Goal: Task Accomplishment & Management: Complete application form

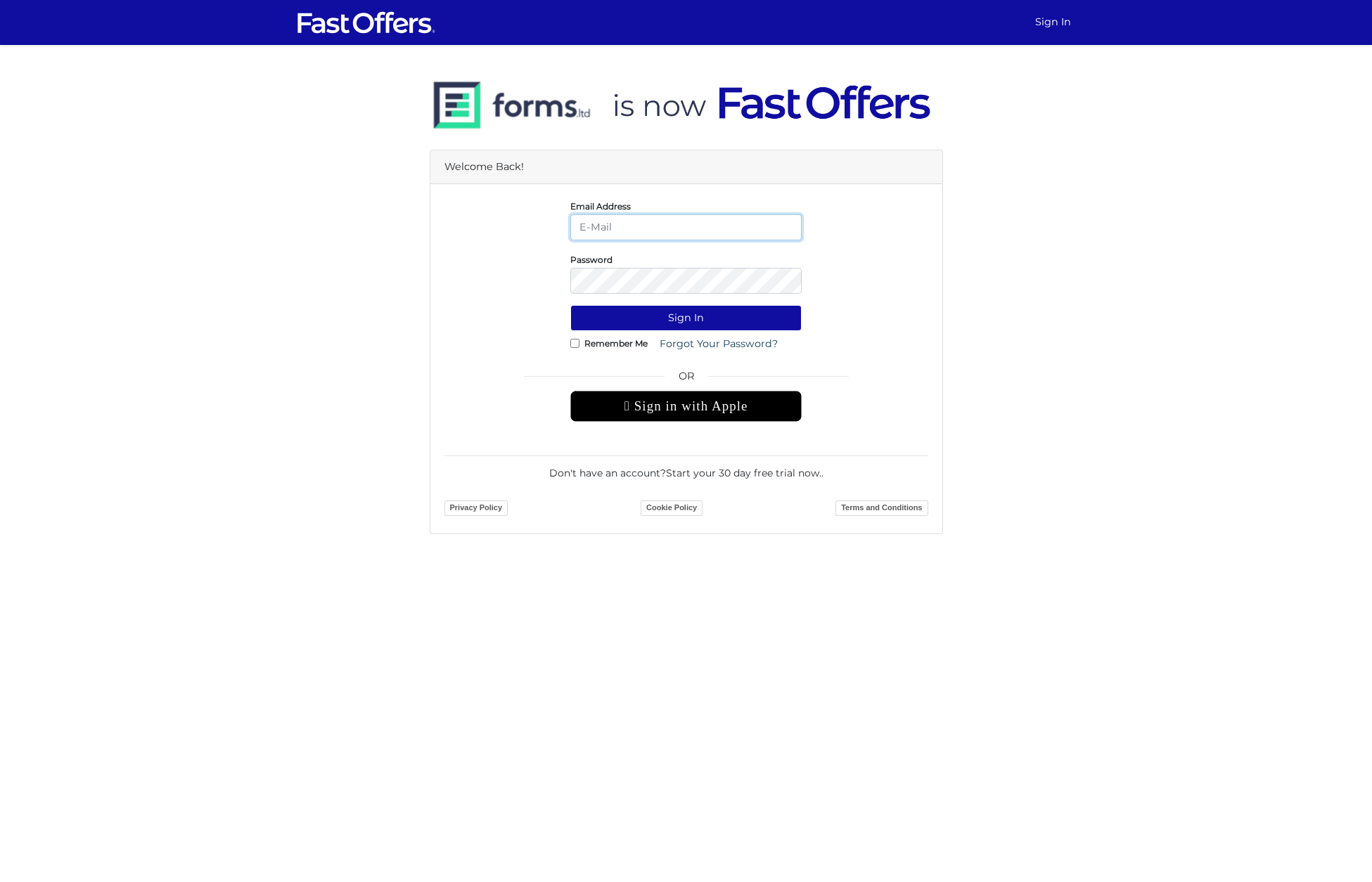
type input "[PERSON_NAME][EMAIL_ADDRESS][DOMAIN_NAME]"
click at [686, 318] on button "Sign In" at bounding box center [686, 318] width 232 height 26
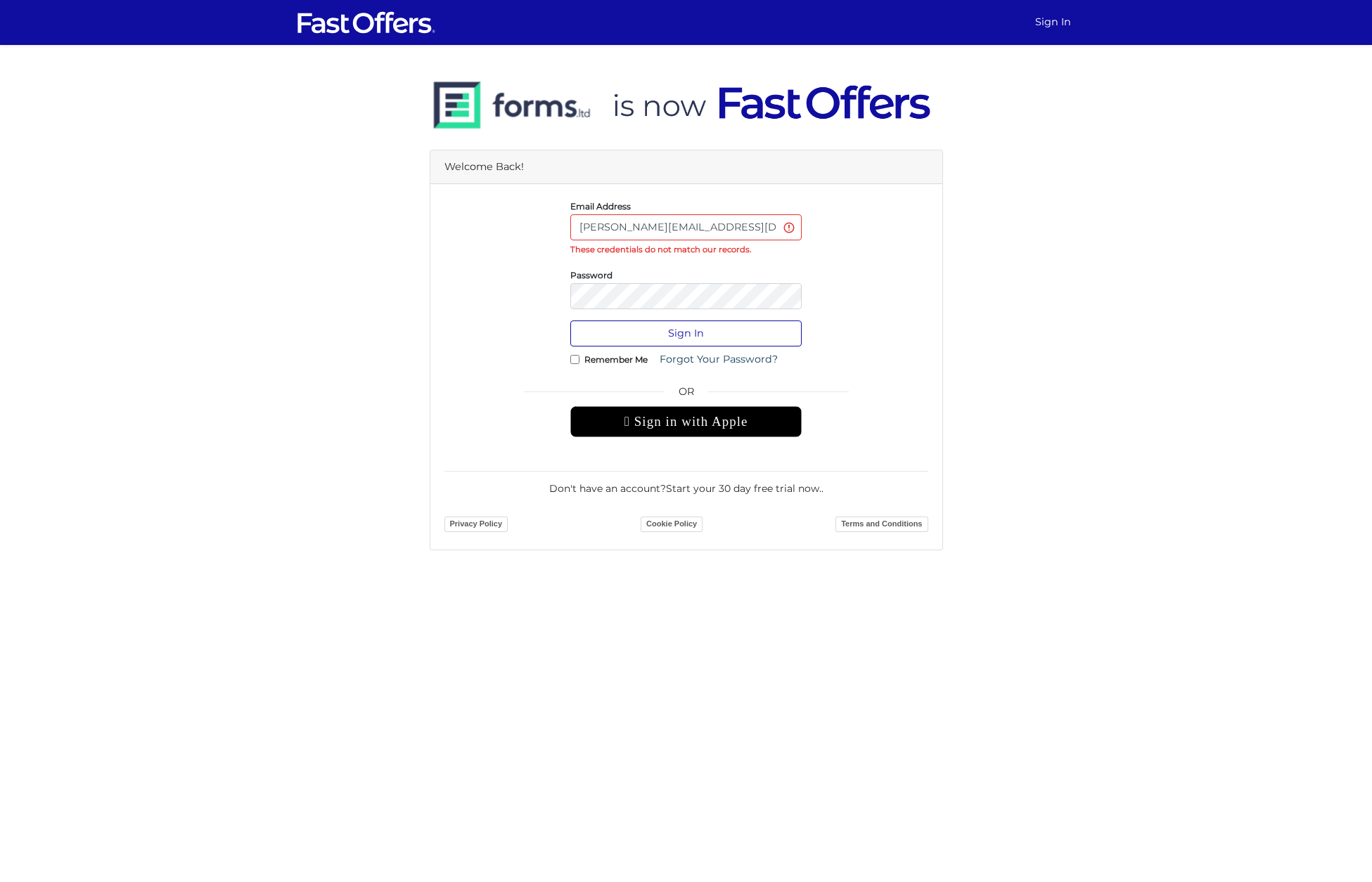
click at [619, 331] on button "Sign In" at bounding box center [686, 333] width 232 height 26
click at [697, 336] on button "Sign In" at bounding box center [686, 333] width 232 height 26
